Goal: Information Seeking & Learning: Learn about a topic

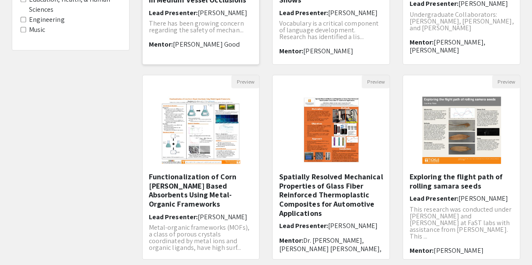
scroll to position [292, 0]
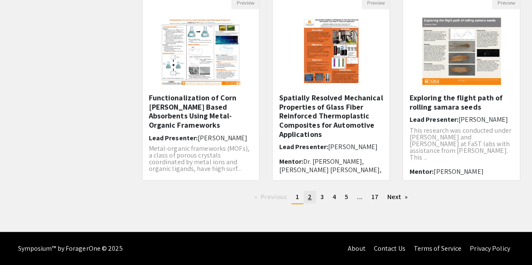
click at [310, 200] on span "2" at bounding box center [310, 197] width 4 height 9
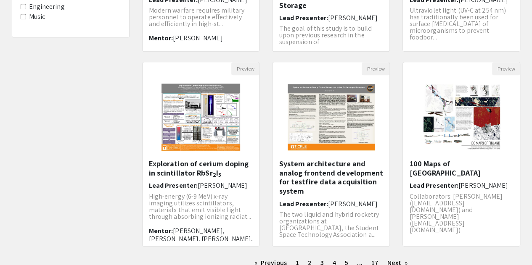
scroll to position [292, 0]
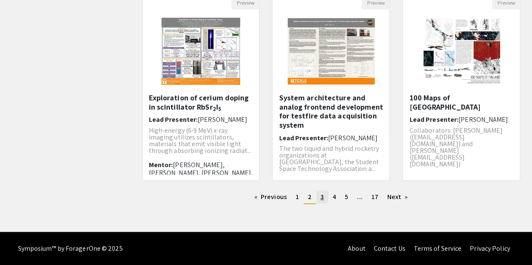
click at [320, 194] on span "3" at bounding box center [321, 197] width 3 height 9
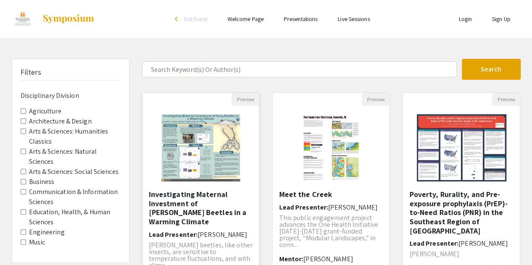
click at [233, 163] on img "Open Presentation <p>Investigating Maternal Investment of Dung Beetles in a War…" at bounding box center [200, 148] width 95 height 84
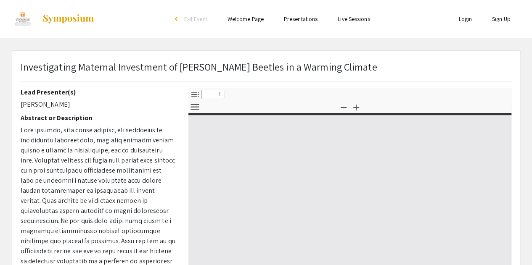
select select "custom"
type input "0"
select select "custom"
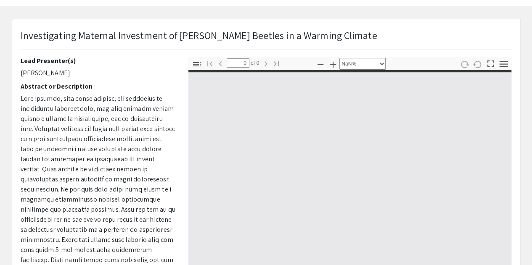
type input "1"
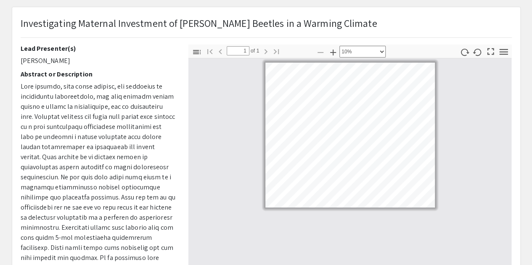
select select "custom"
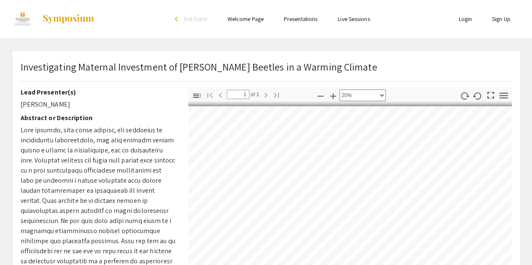
scroll to position [0, 5]
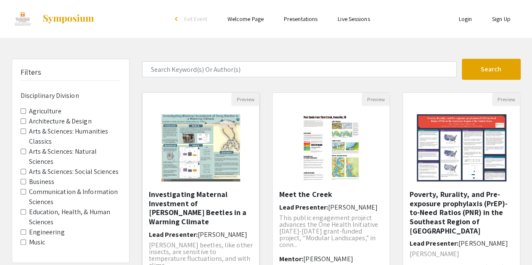
click at [177, 140] on img "Open Presentation <p>Investigating Maternal Investment of Dung Beetles in a War…" at bounding box center [200, 148] width 95 height 84
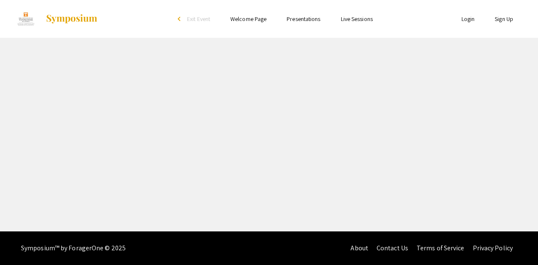
select select "custom"
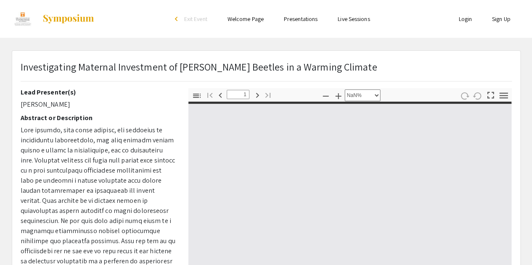
type input "0"
select select "custom"
type input "1"
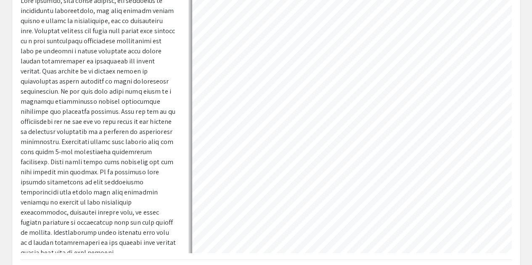
select select "custom"
